Goal: Transaction & Acquisition: Purchase product/service

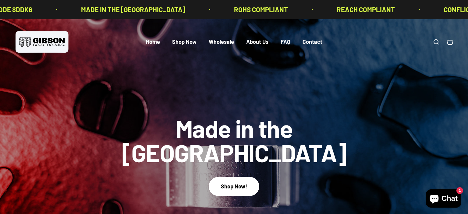
click at [76, 163] on img at bounding box center [234, 133] width 468 height 228
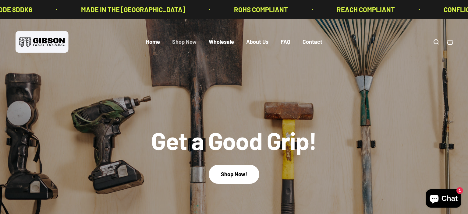
click at [191, 41] on link "Shop Now" at bounding box center [184, 42] width 24 height 7
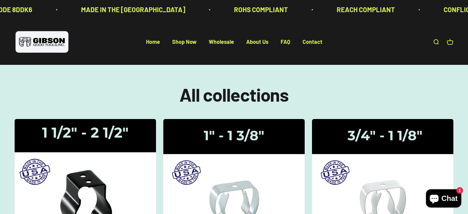
scroll to position [32, 0]
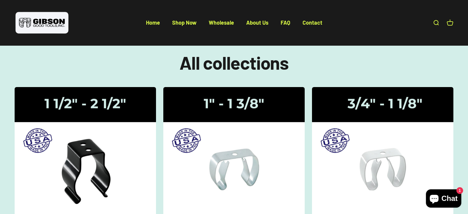
click at [1, 132] on section "All collections Gripper Clips | 1 1/2" - 2 1/2" Gripper Clips | 1" - 1 3/8" Gri…" at bounding box center [234, 209] width 468 height 352
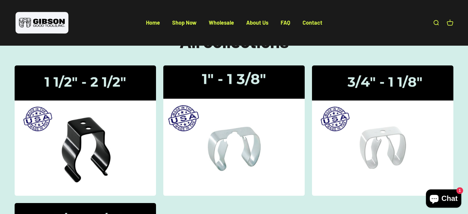
scroll to position [64, 0]
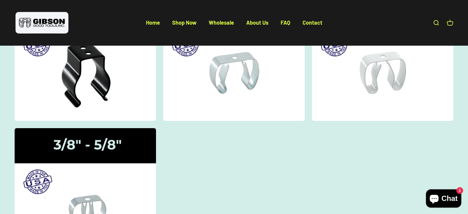
click at [232, 158] on collection-list "Gripper Clips | 1 1/2" - 2 1/2" Gripper Clips | 1" - 1 3/8" Gripper Clips | 3/4…" at bounding box center [234, 125] width 438 height 268
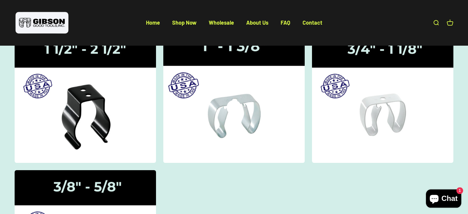
scroll to position [32, 0]
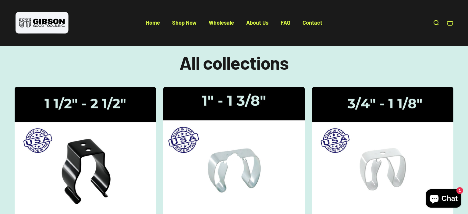
click at [225, 163] on img at bounding box center [234, 152] width 150 height 138
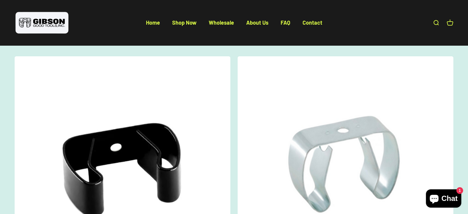
scroll to position [128, 0]
